Goal: Information Seeking & Learning: Learn about a topic

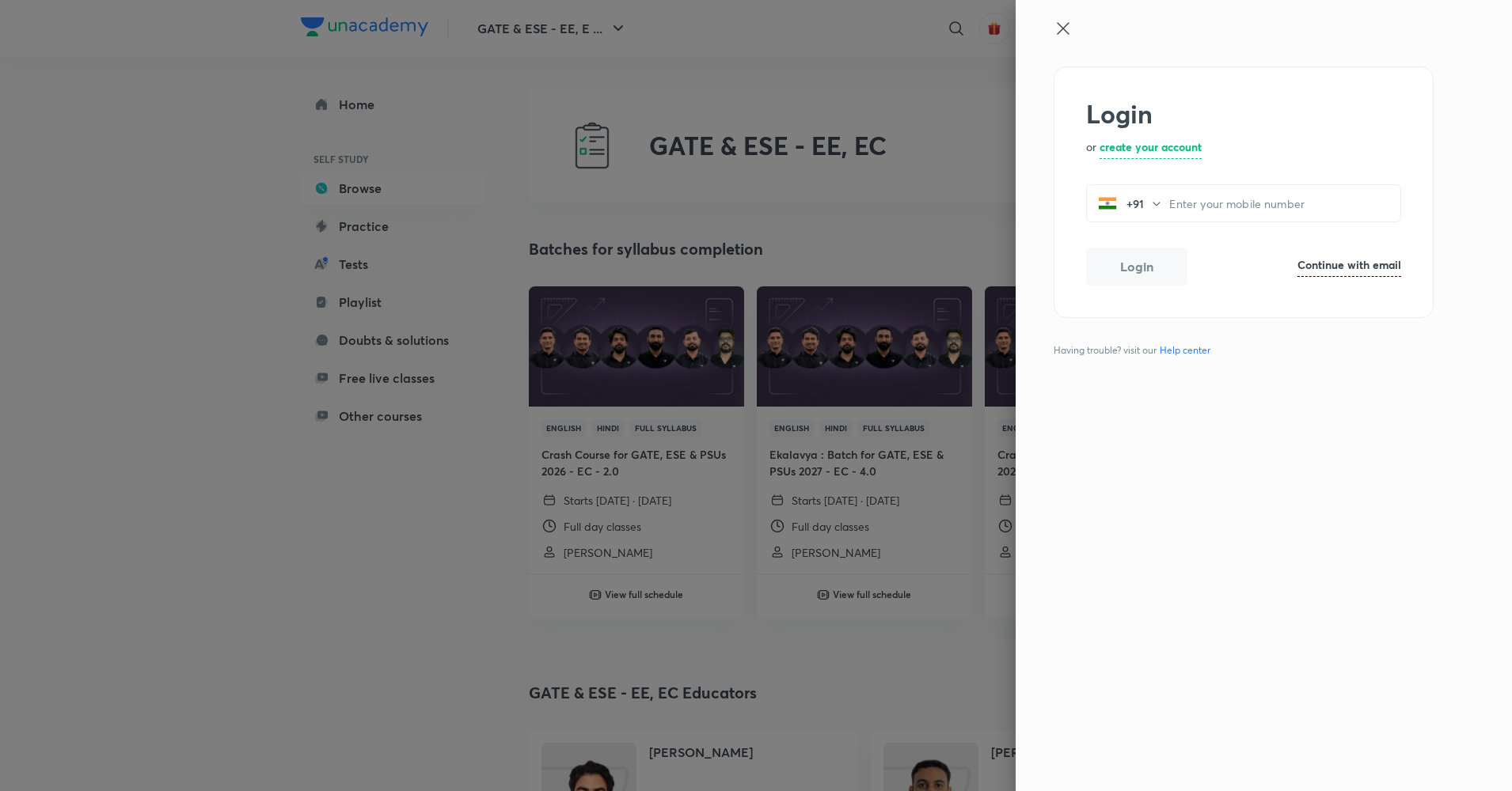
click at [1067, 28] on icon at bounding box center [1063, 28] width 19 height 19
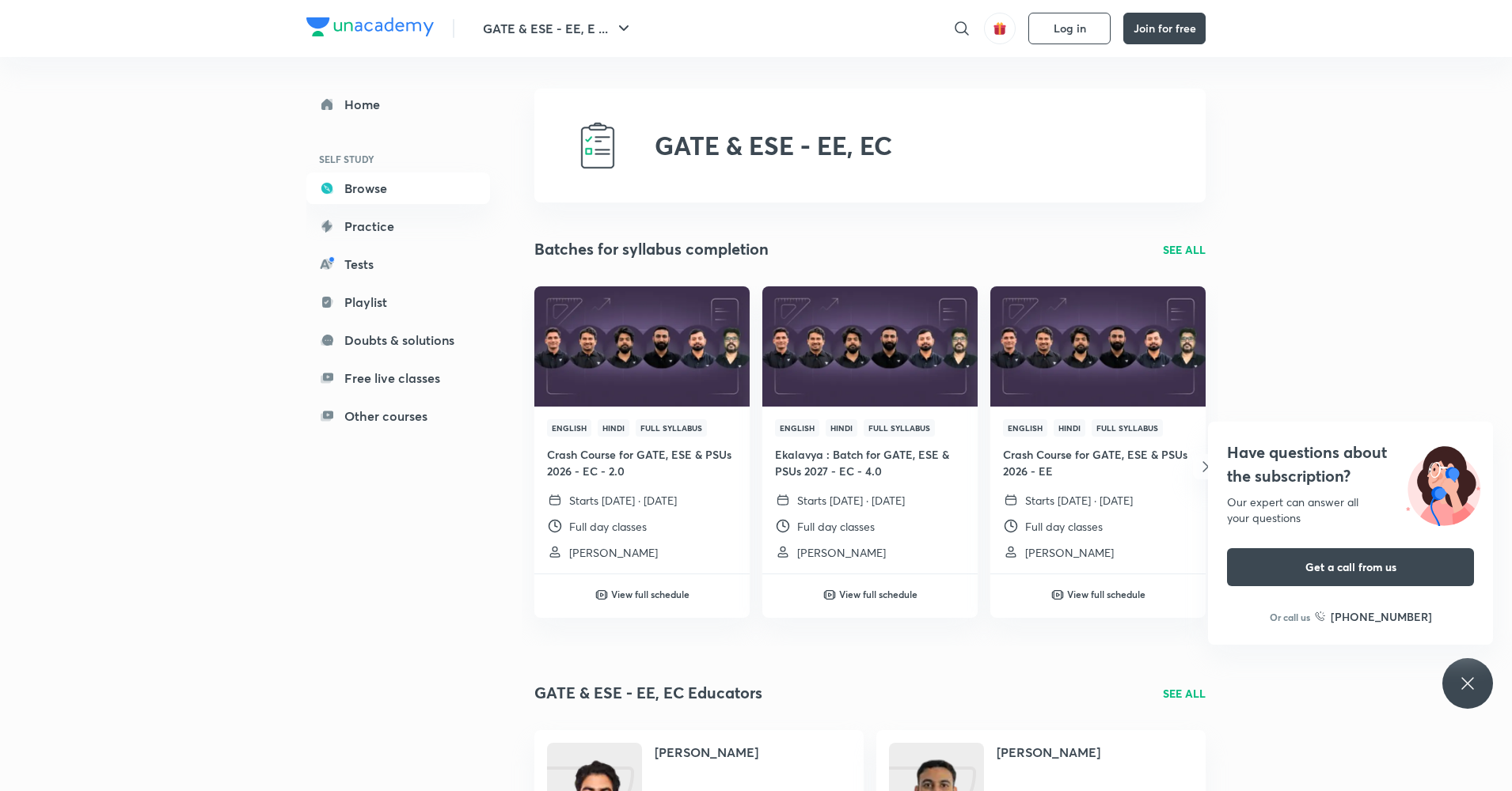
click at [1471, 697] on div "Have questions about the subscription? Our expert can answer all your questions…" at bounding box center [1467, 683] width 51 height 51
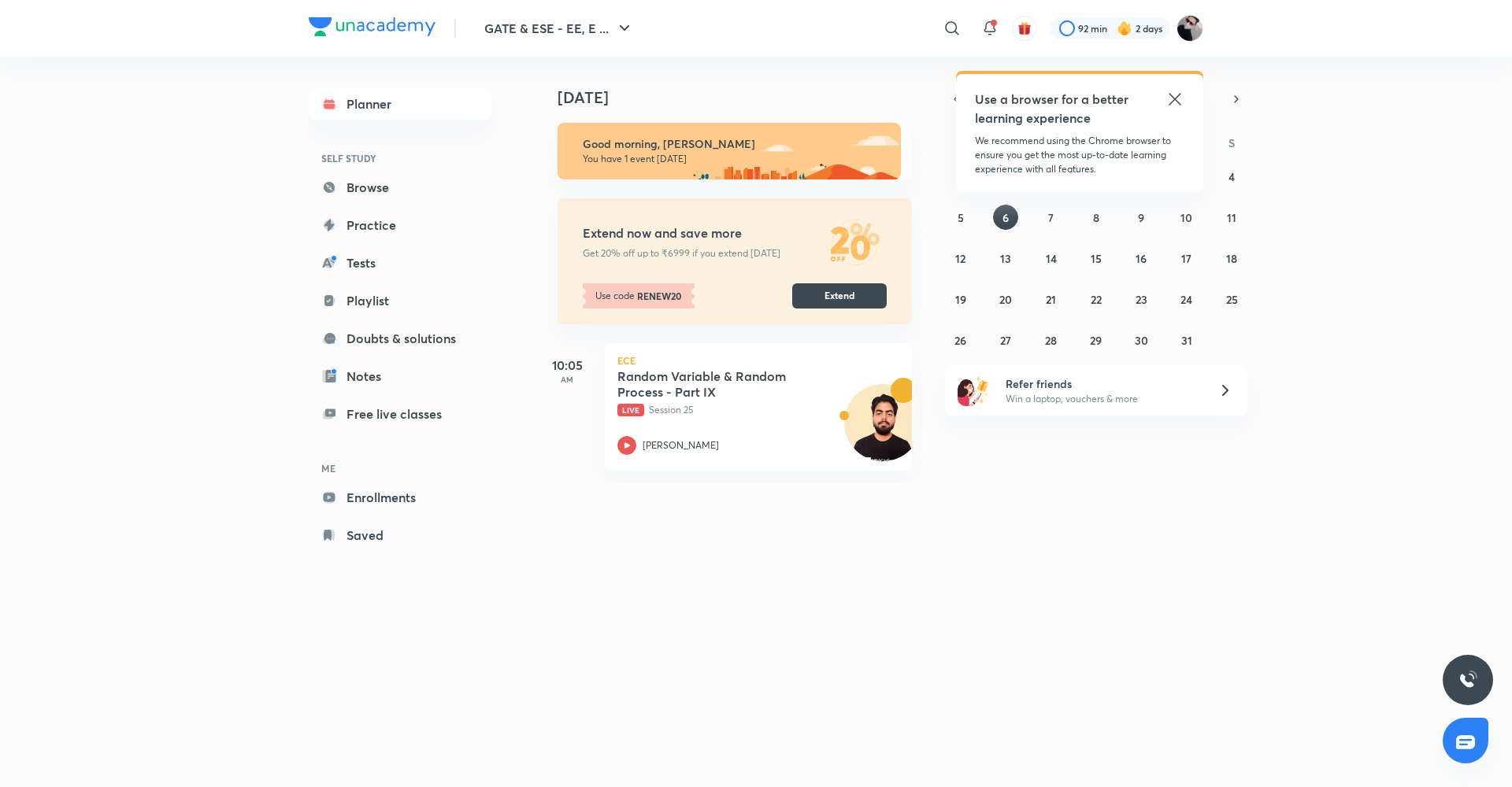
click at [1174, 96] on icon at bounding box center [1175, 100] width 19 height 19
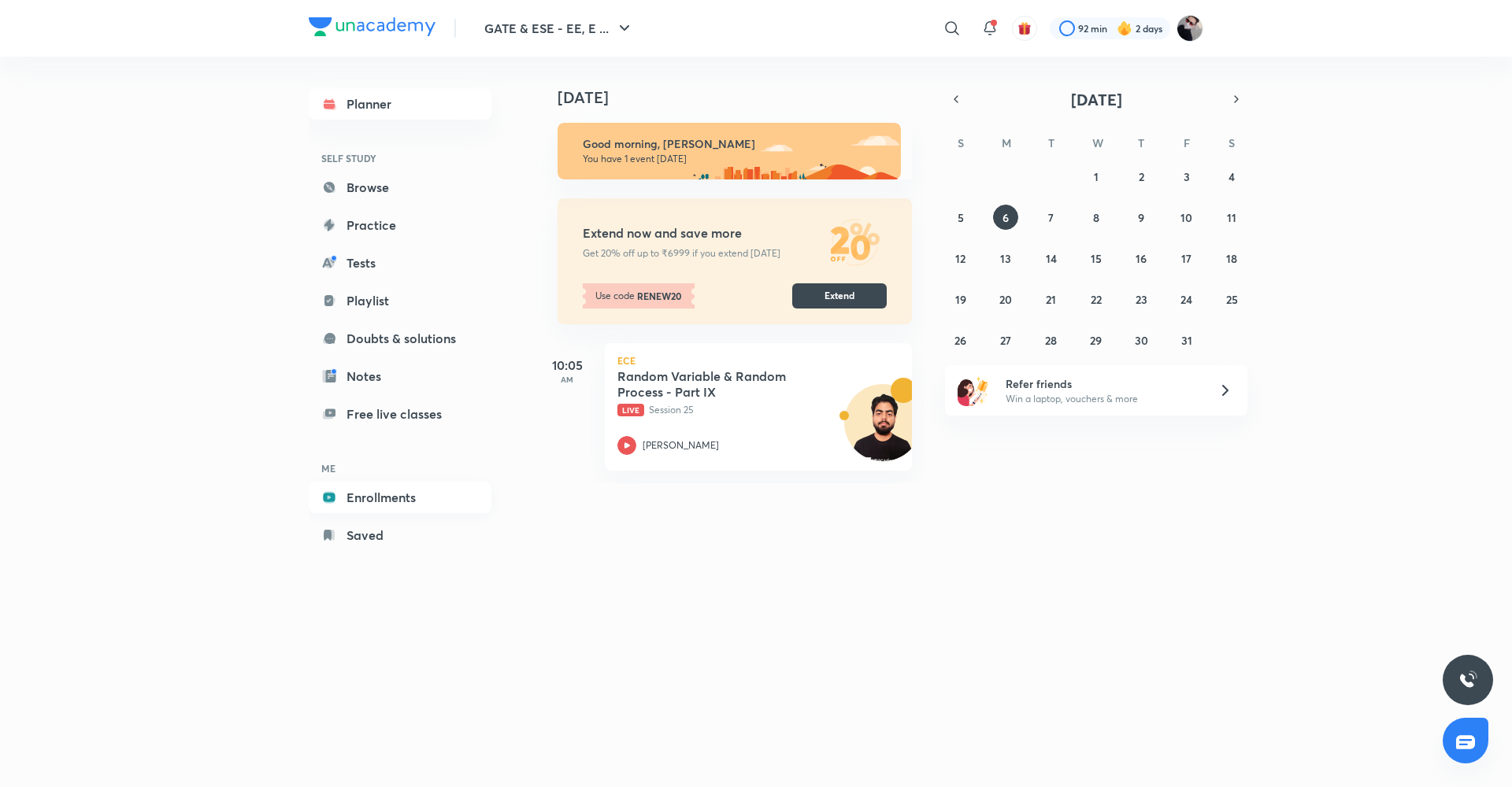
click at [386, 493] on link "Enrollments" at bounding box center [399, 497] width 183 height 32
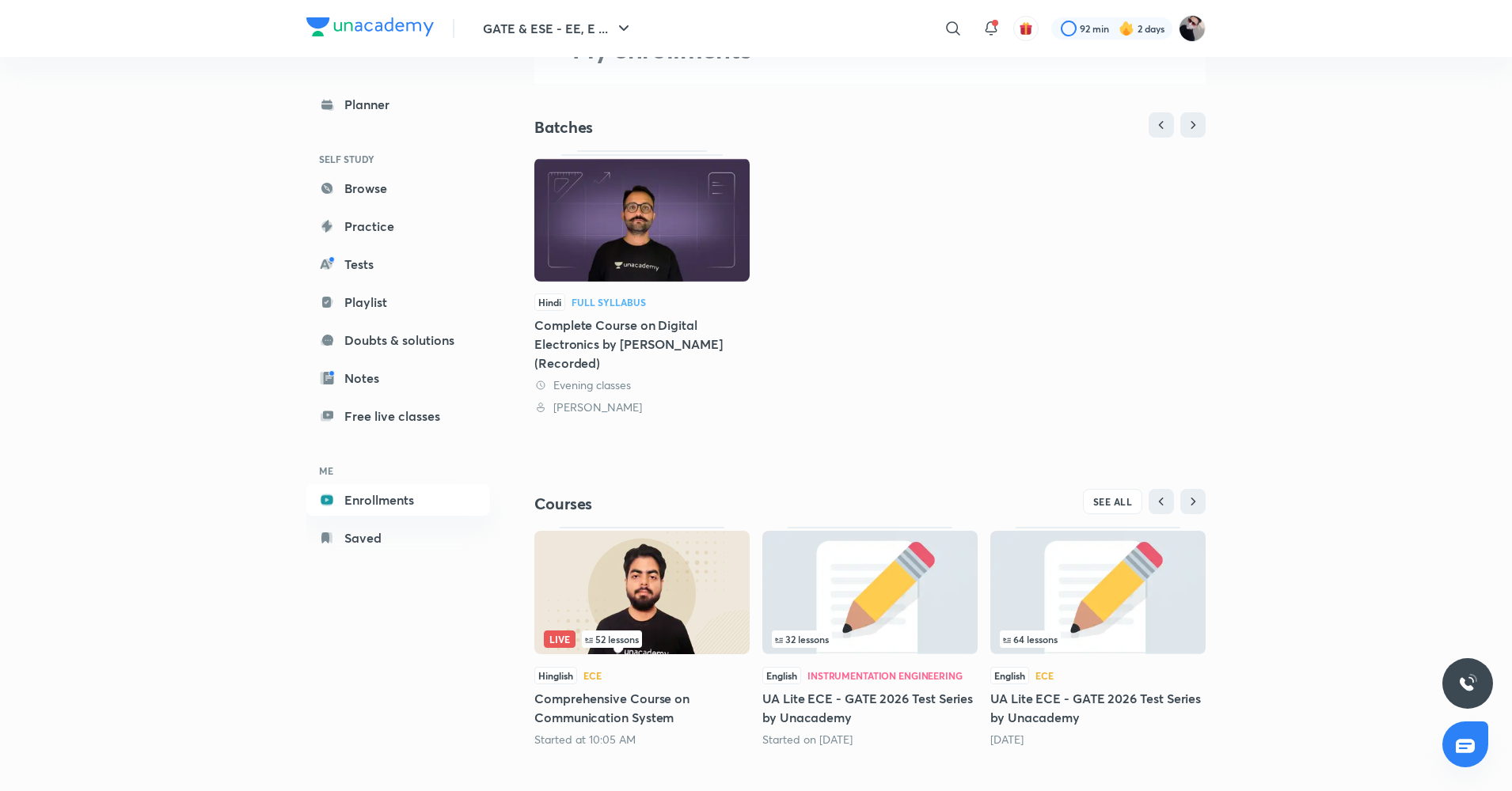
scroll to position [118, 0]
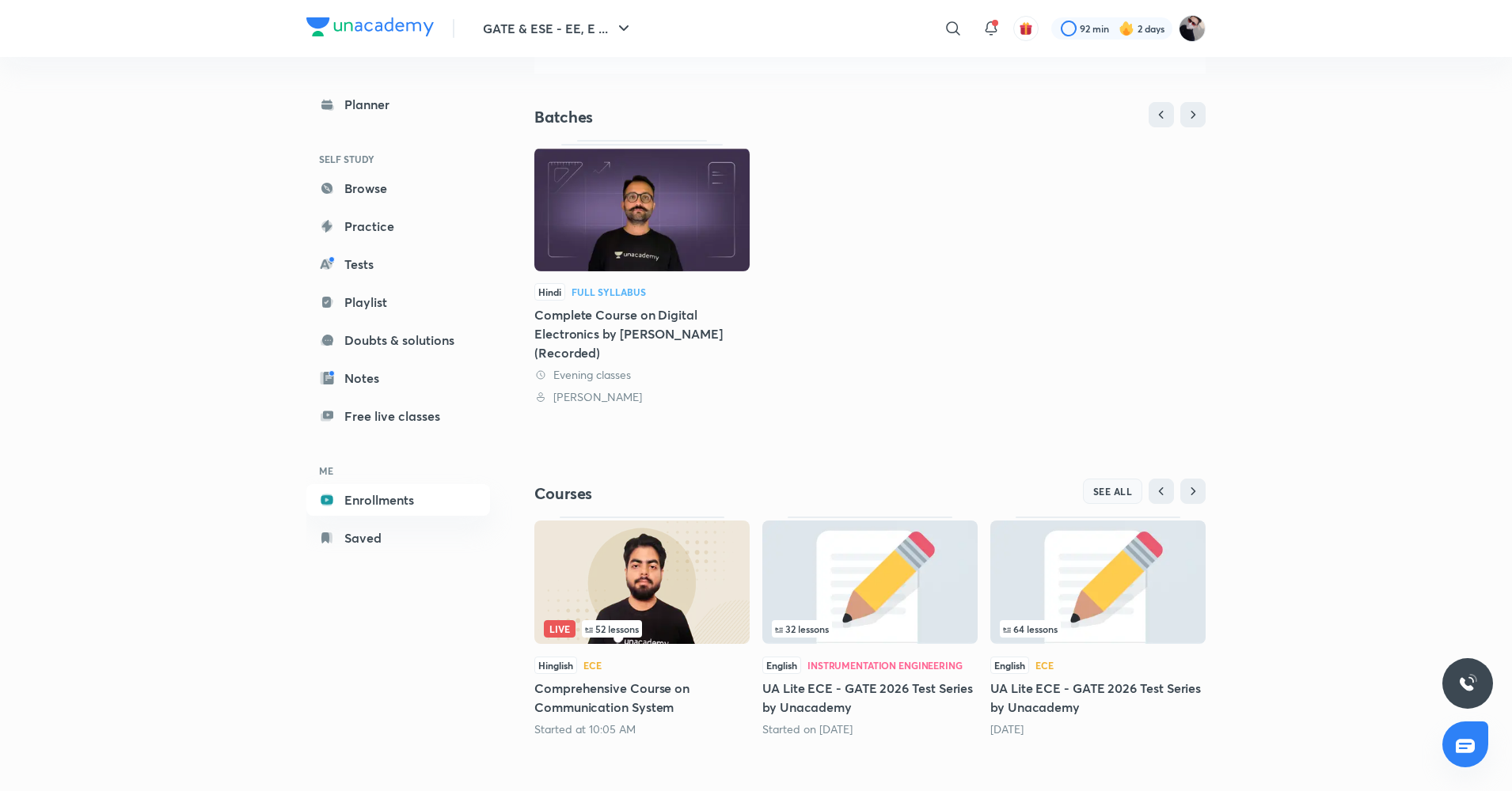
click at [1113, 497] on span "SEE ALL" at bounding box center [1112, 491] width 40 height 11
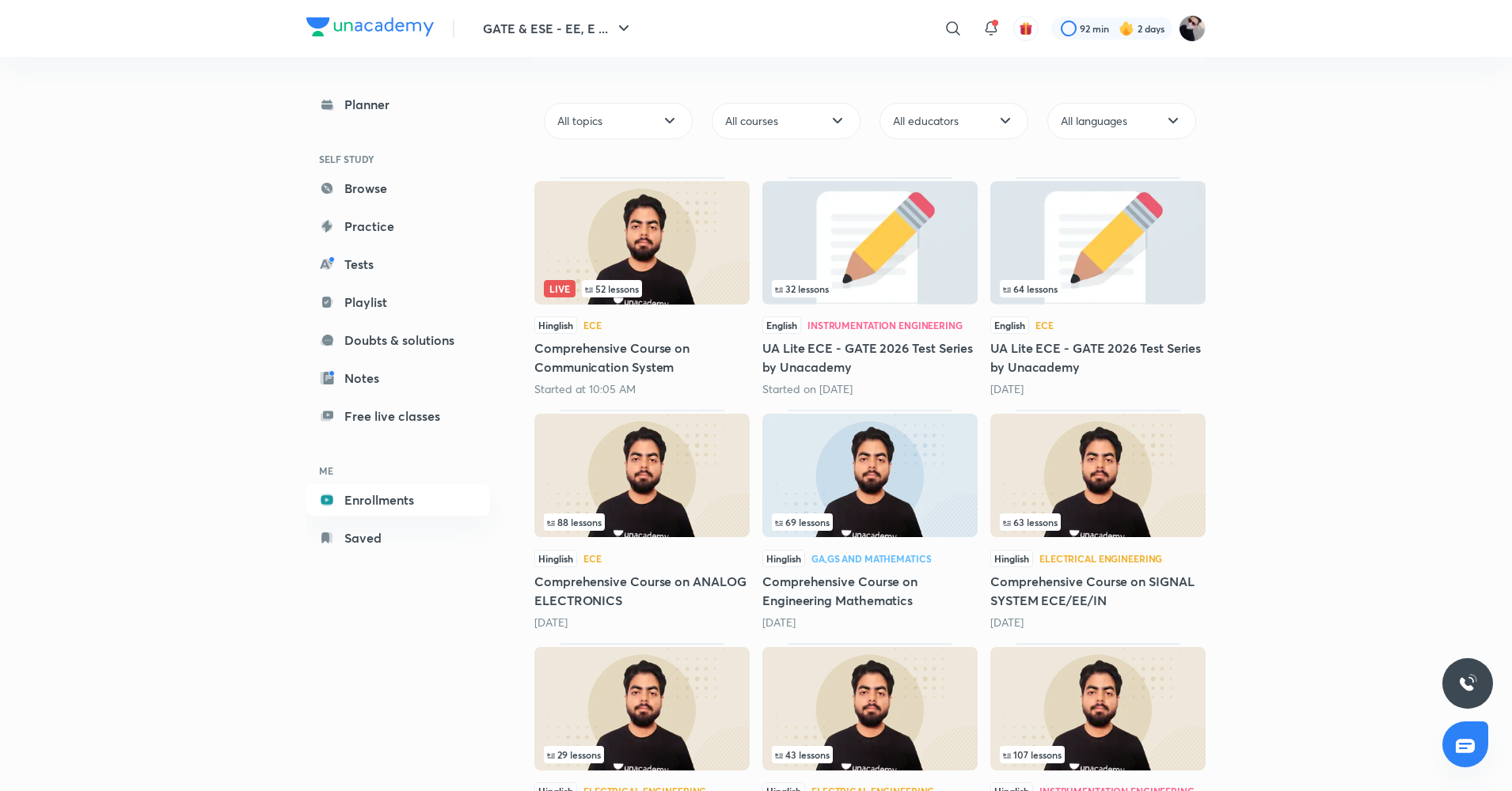
scroll to position [149, 0]
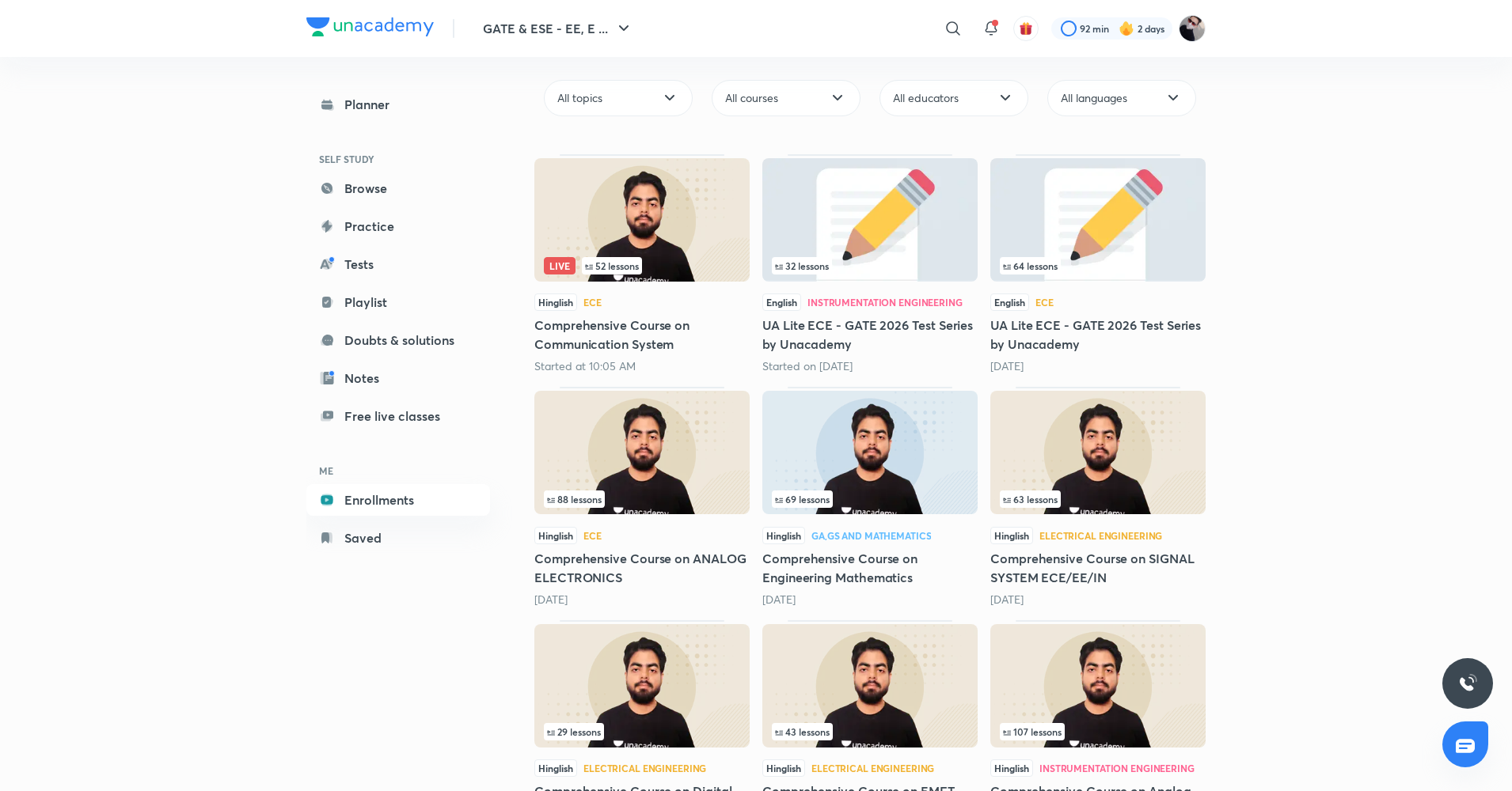
click at [840, 484] on img at bounding box center [869, 452] width 215 height 123
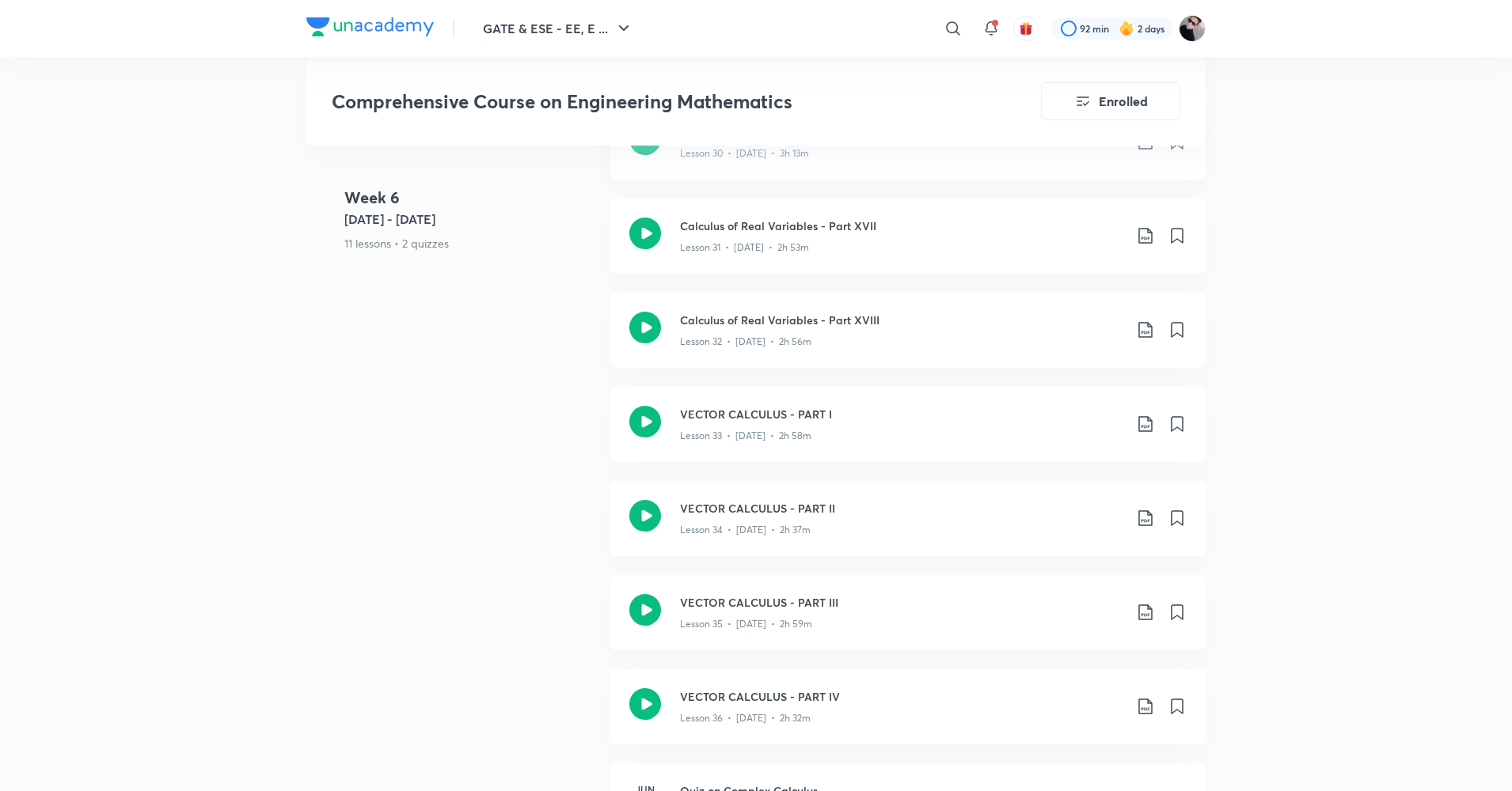
scroll to position [4458, 0]
click at [1150, 330] on icon at bounding box center [1145, 329] width 19 height 19
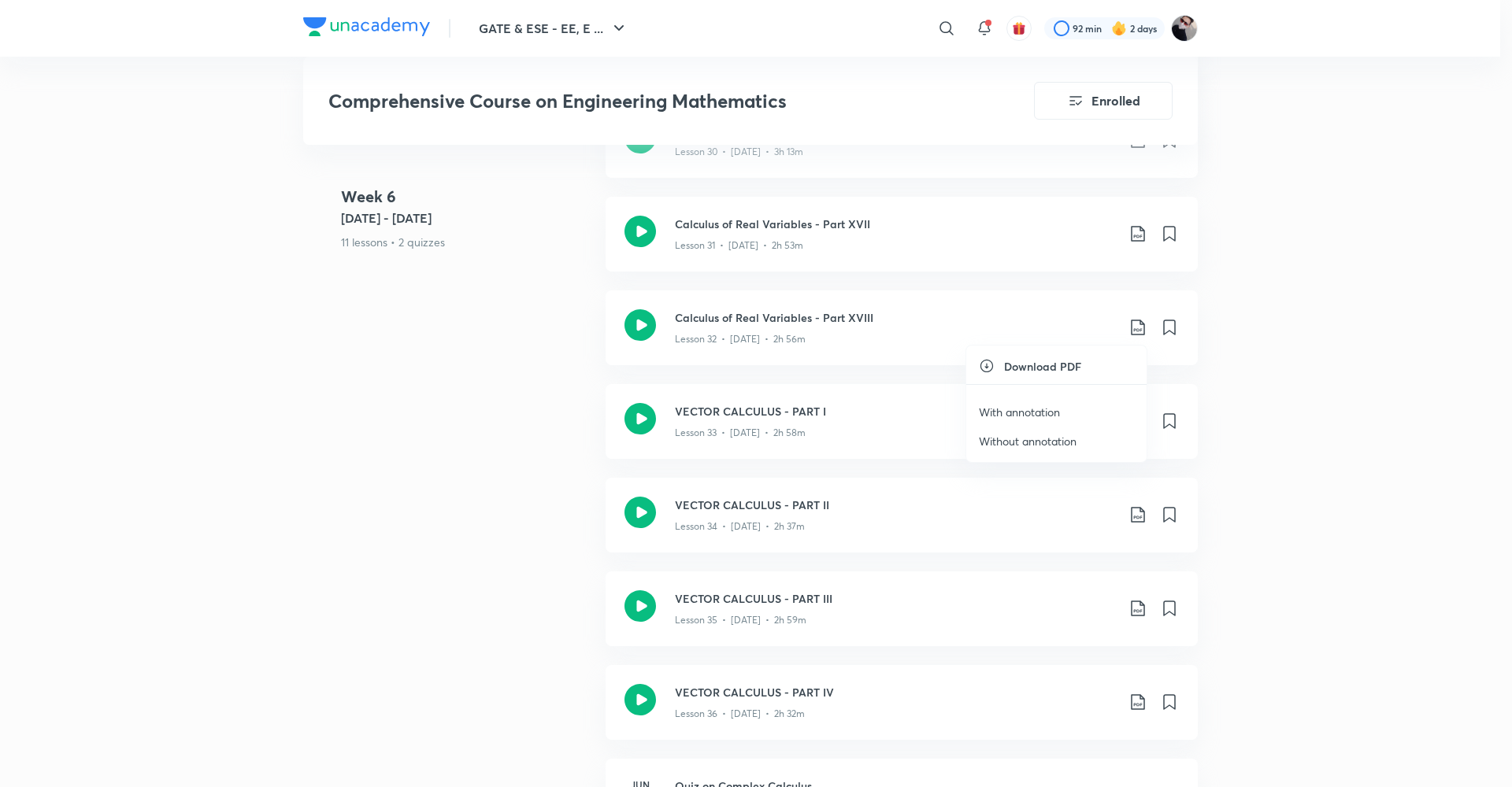
click at [1028, 409] on p "With annotation" at bounding box center [1019, 411] width 81 height 16
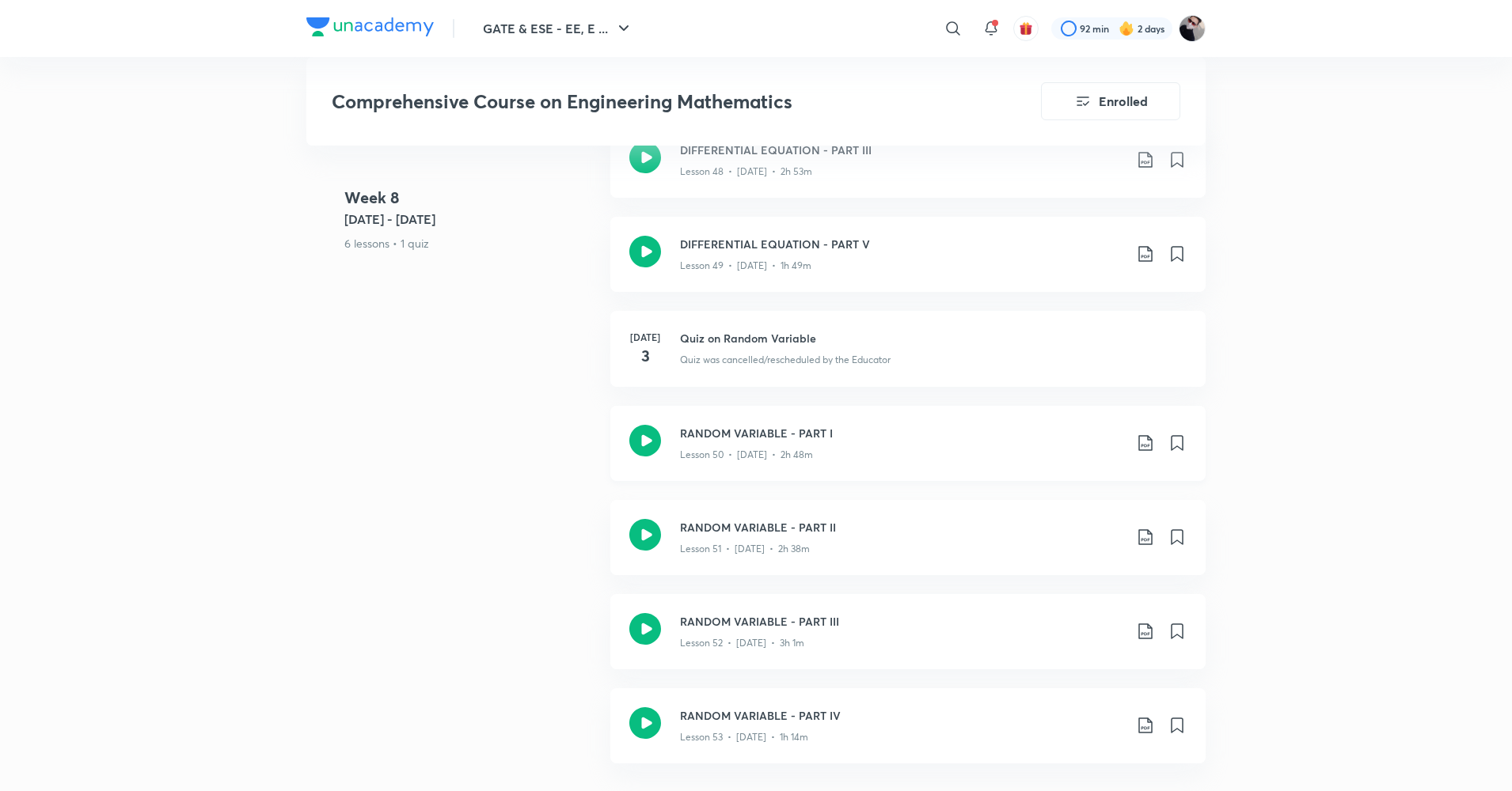
scroll to position [6594, 0]
